Goal: Task Accomplishment & Management: Use online tool/utility

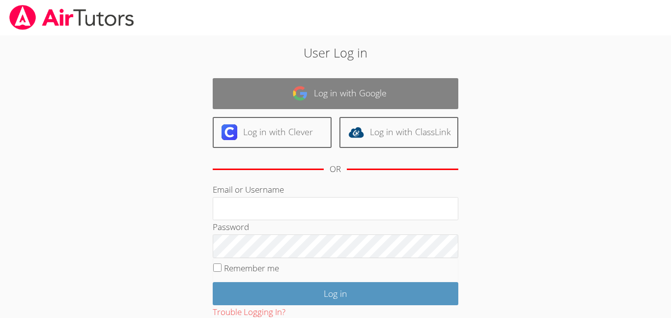
click at [335, 89] on link "Log in with Google" at bounding box center [336, 93] width 246 height 31
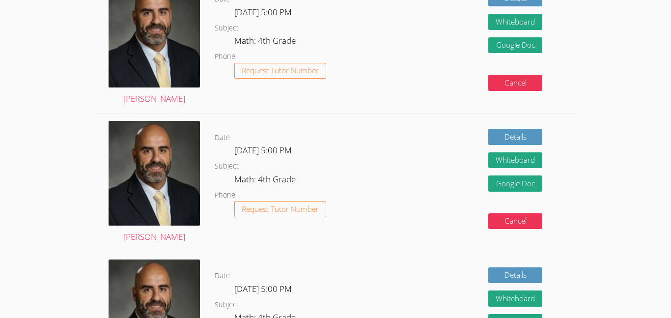
scroll to position [383, 0]
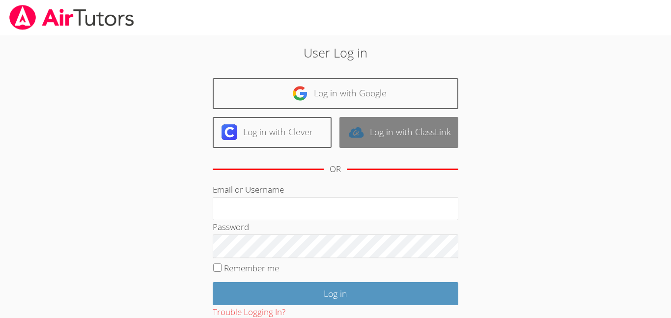
click at [394, 140] on link "Log in with ClassLink" at bounding box center [399, 132] width 119 height 31
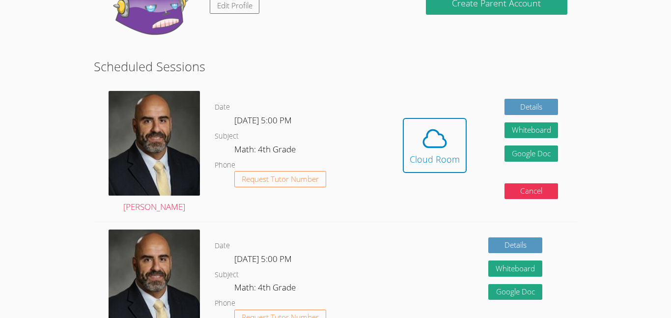
scroll to position [137, 0]
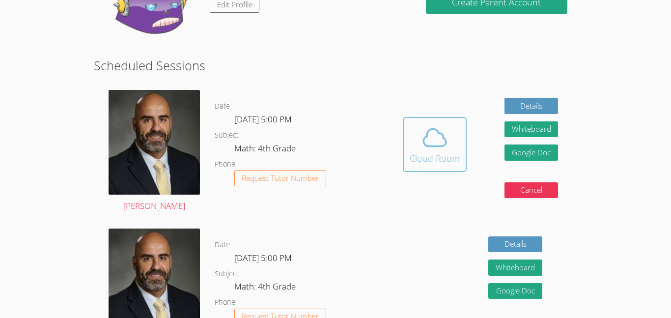
click at [430, 141] on icon at bounding box center [435, 138] width 28 height 28
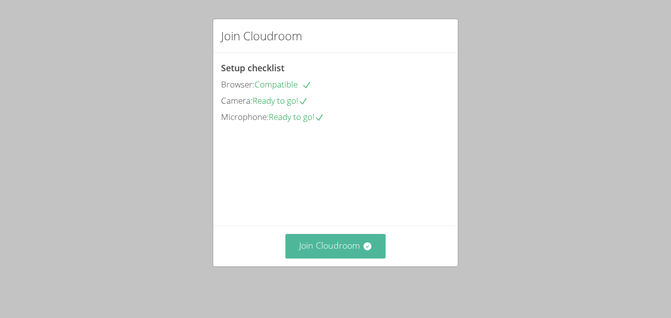
click at [310, 256] on button "Join Cloudroom" at bounding box center [335, 246] width 101 height 24
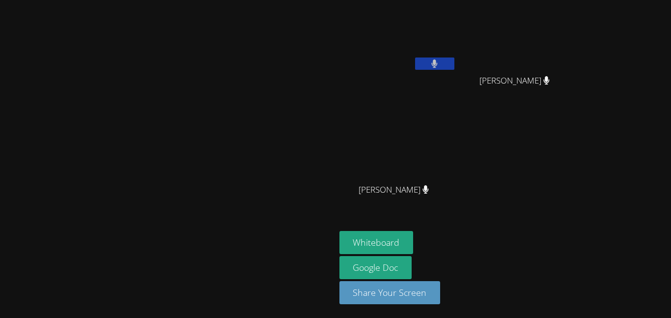
click at [241, 121] on video at bounding box center [167, 139] width 147 height 184
click at [414, 237] on button "Whiteboard" at bounding box center [377, 242] width 74 height 23
